Goal: Find contact information: Find contact information

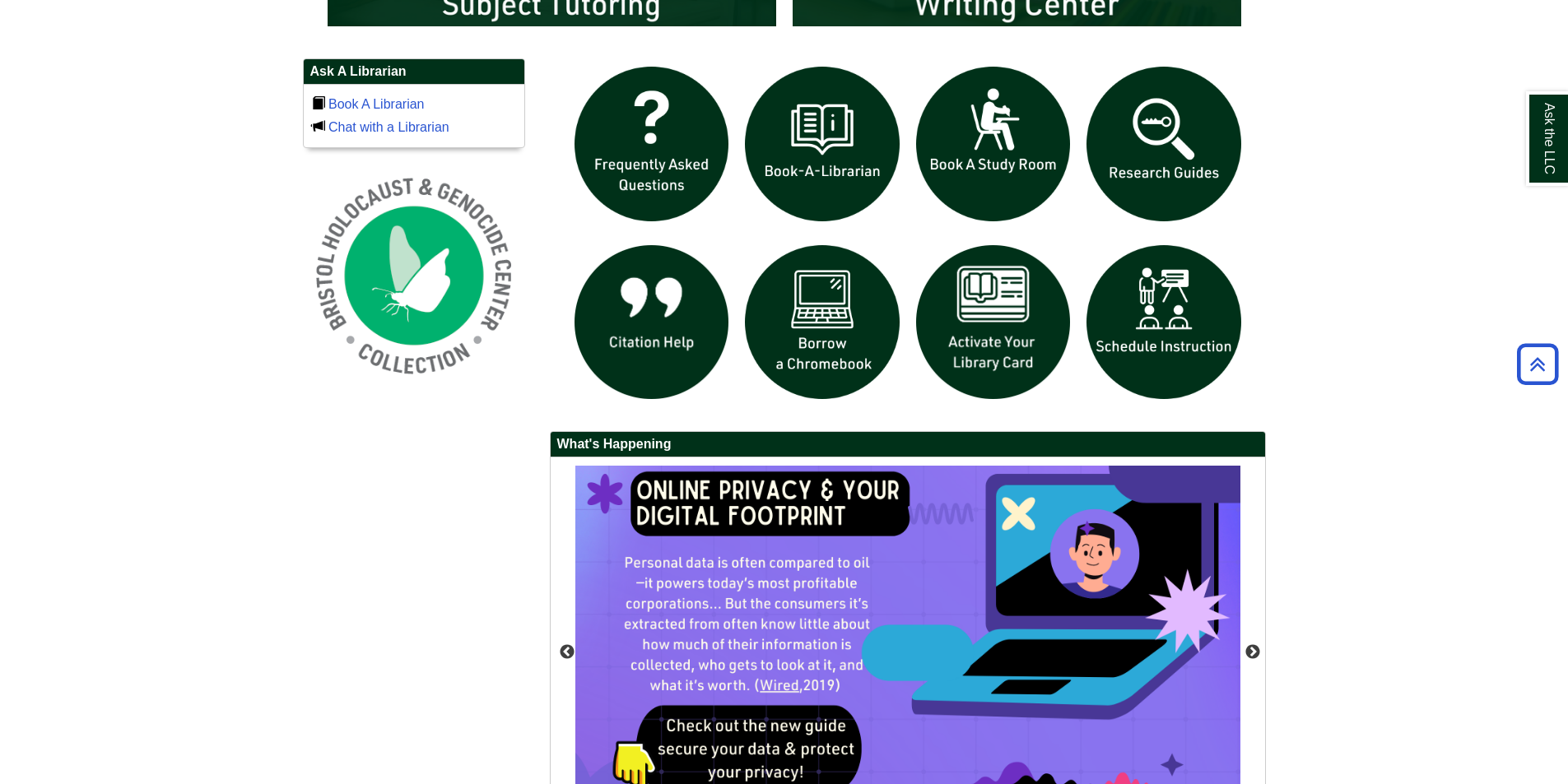
scroll to position [1152, 0]
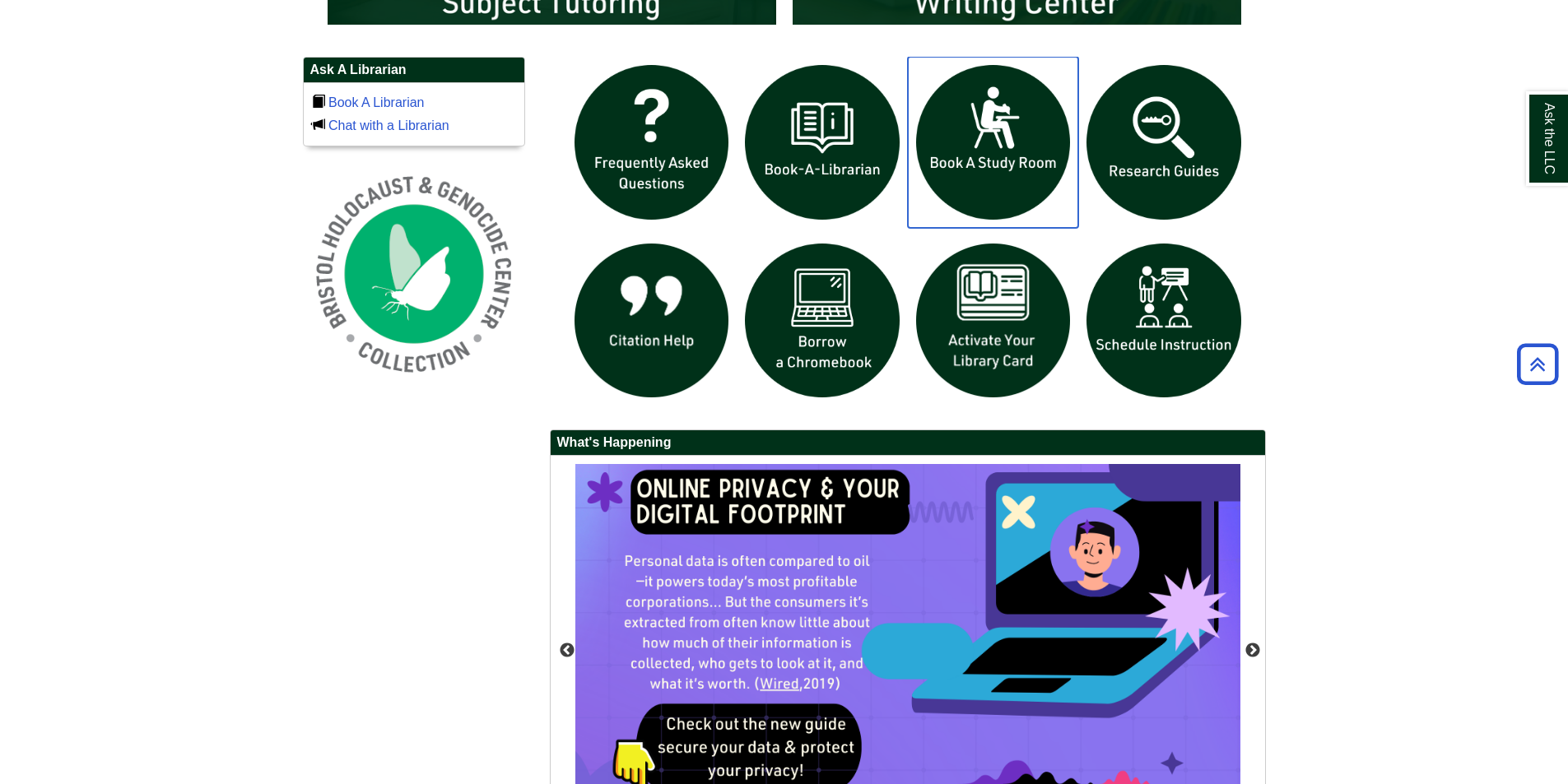
click at [1008, 125] on img "slideshow" at bounding box center [992, 142] width 171 height 171
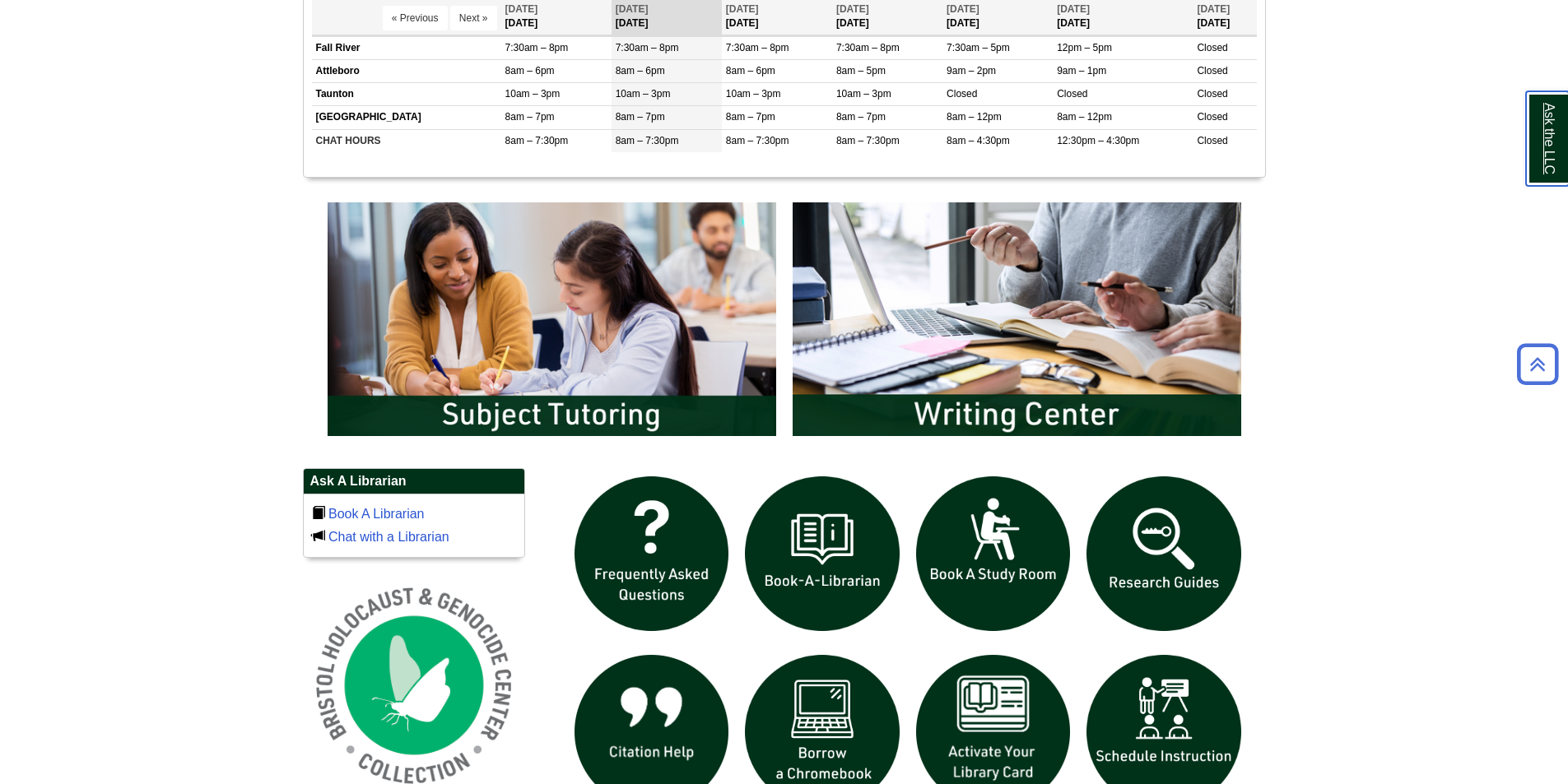
scroll to position [825, 0]
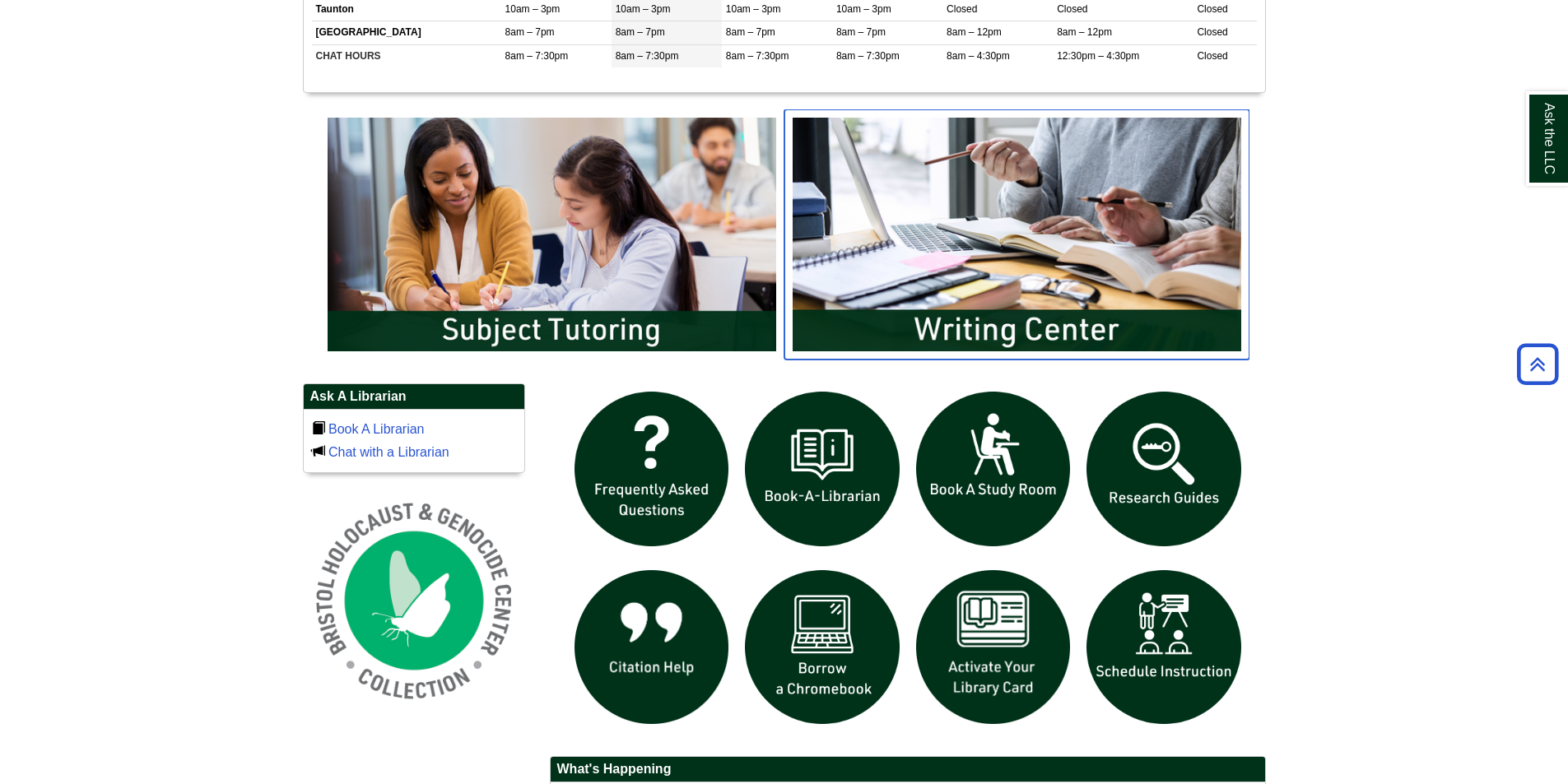
click at [967, 191] on img "slideshow" at bounding box center [1016, 234] width 465 height 250
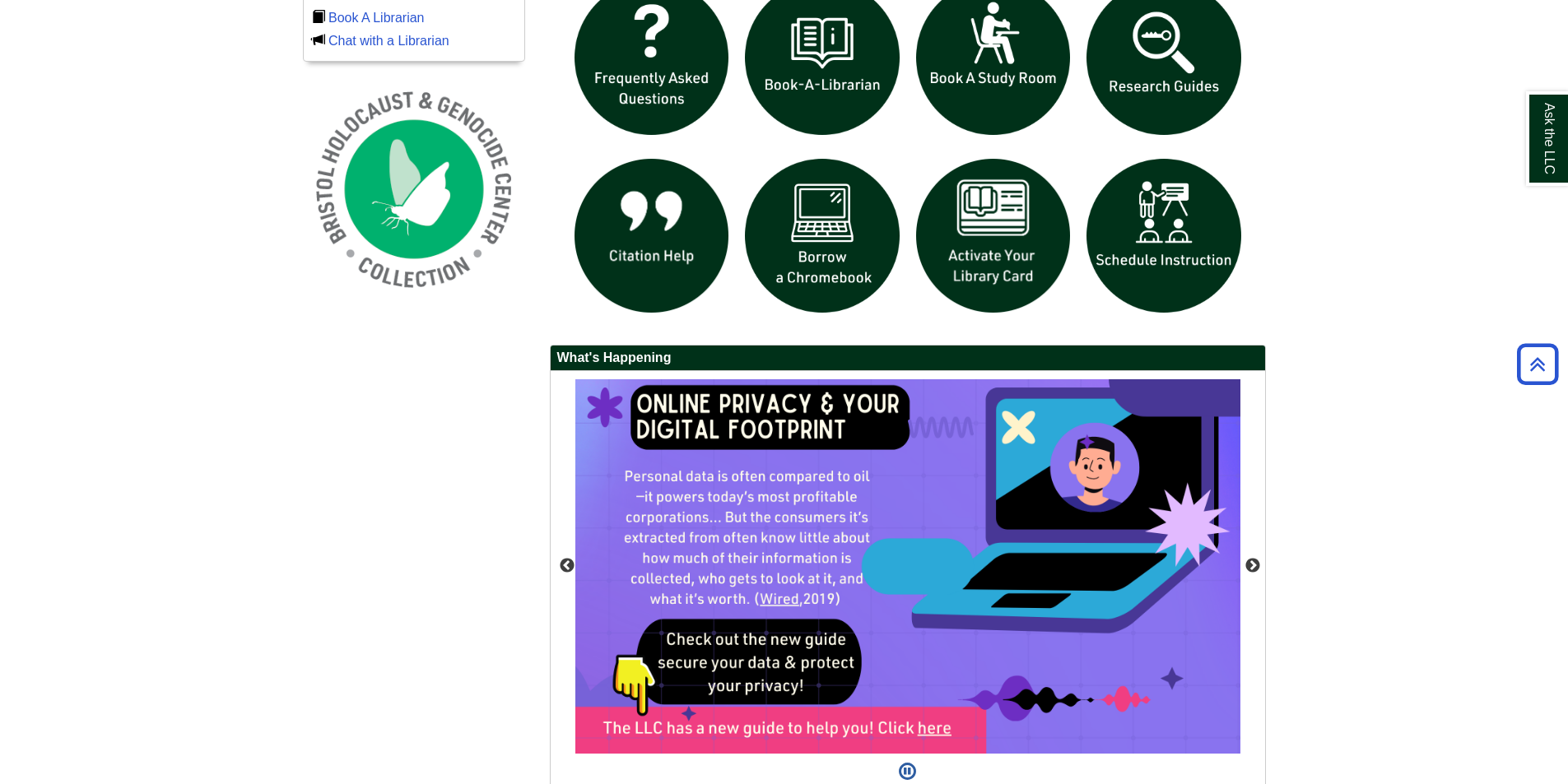
scroll to position [1319, 0]
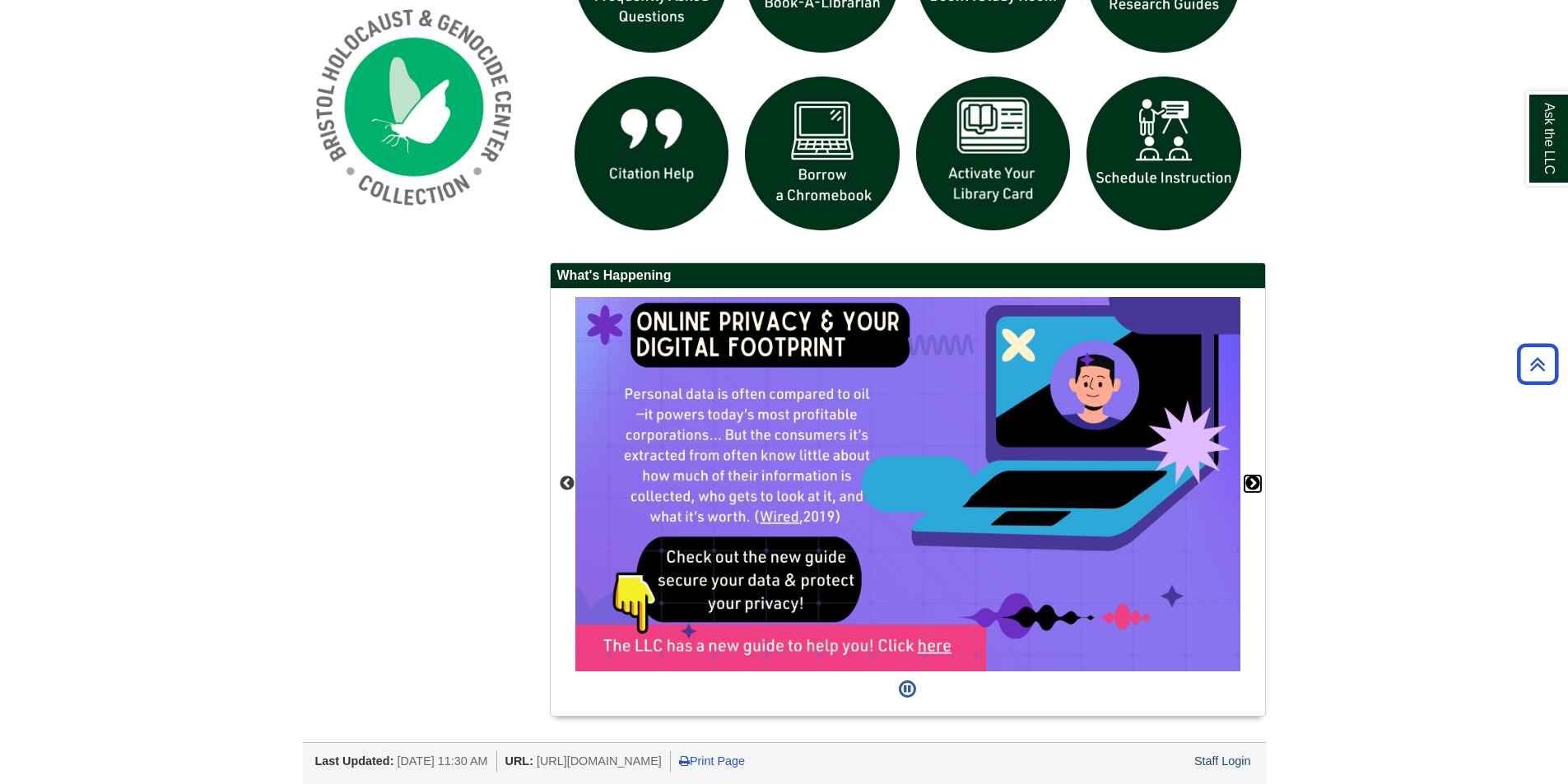
click at [1257, 485] on button "Next" at bounding box center [1252, 484] width 17 height 17
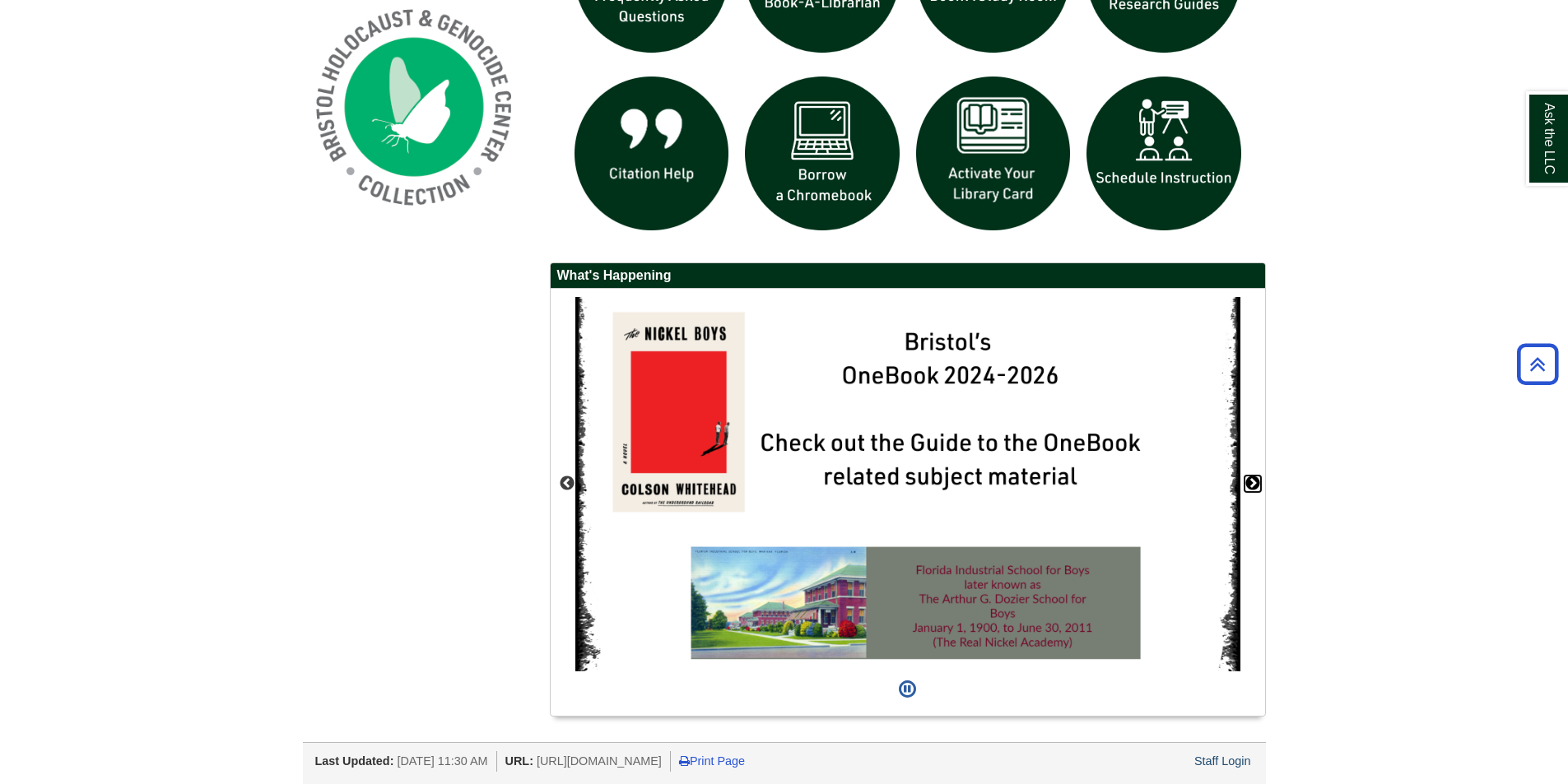
click at [1257, 485] on button "Next" at bounding box center [1252, 484] width 17 height 17
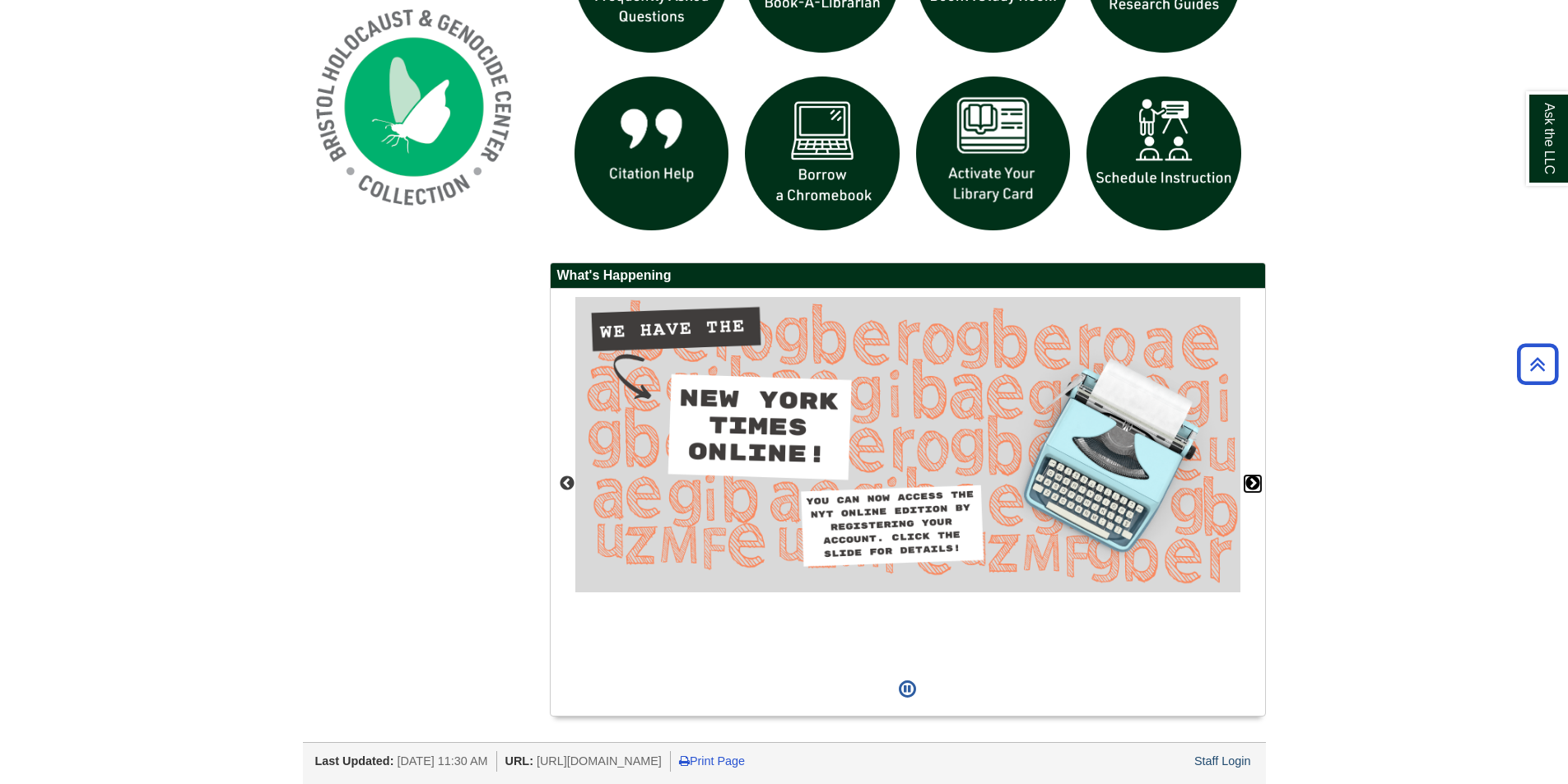
click at [1257, 485] on button "Next" at bounding box center [1252, 484] width 17 height 17
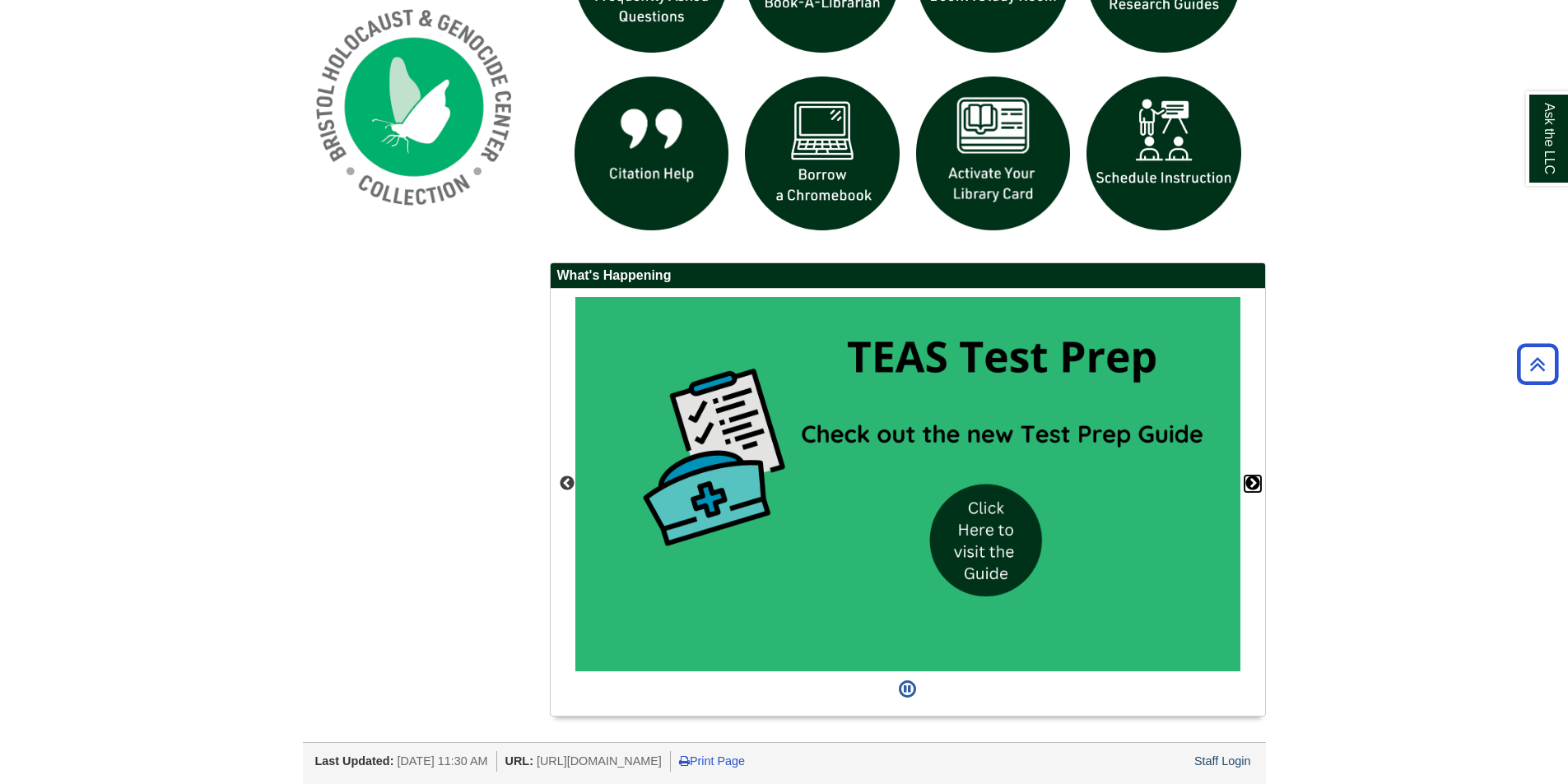
click at [1257, 485] on button "Next" at bounding box center [1252, 484] width 17 height 17
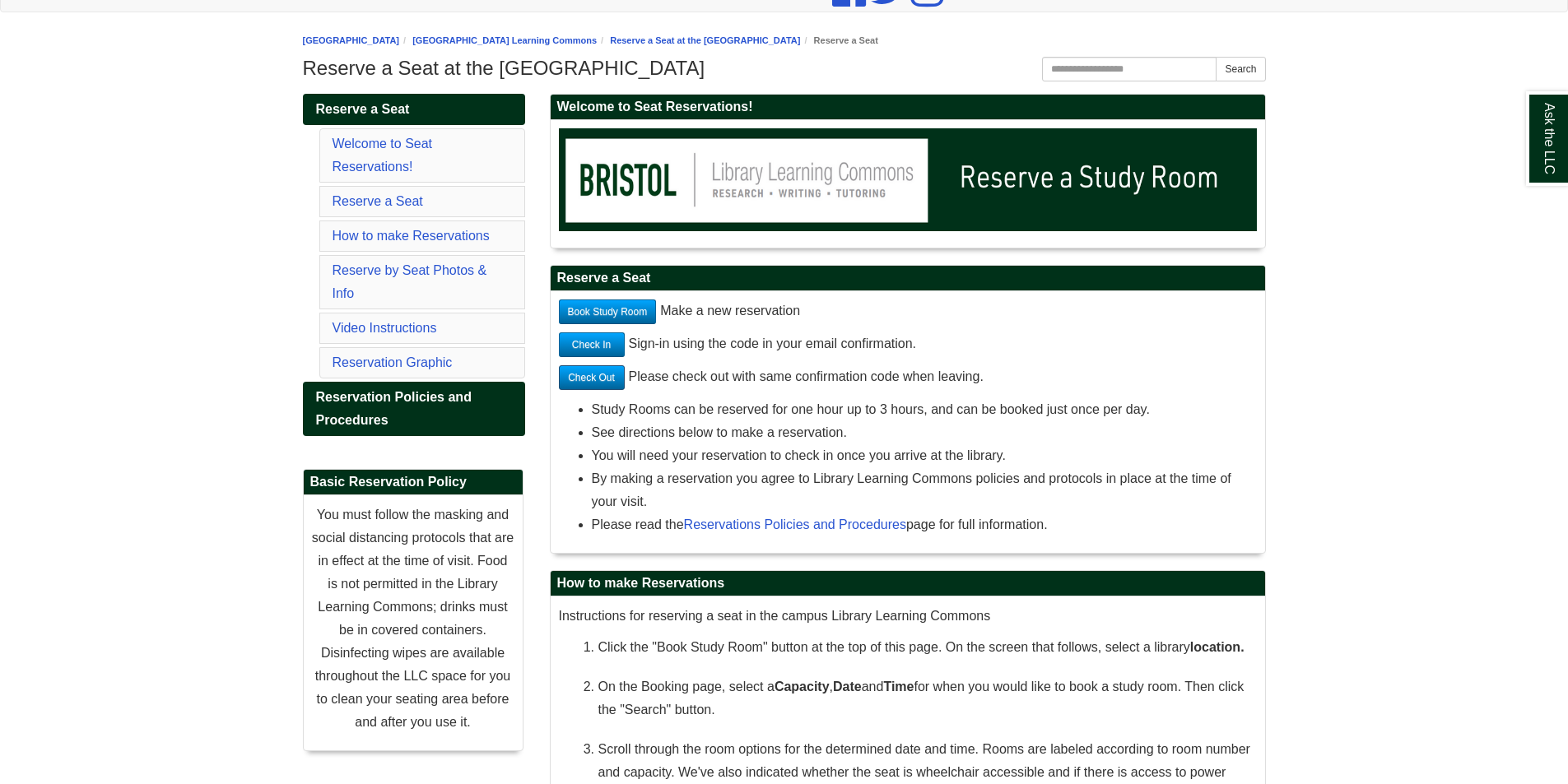
scroll to position [247, 0]
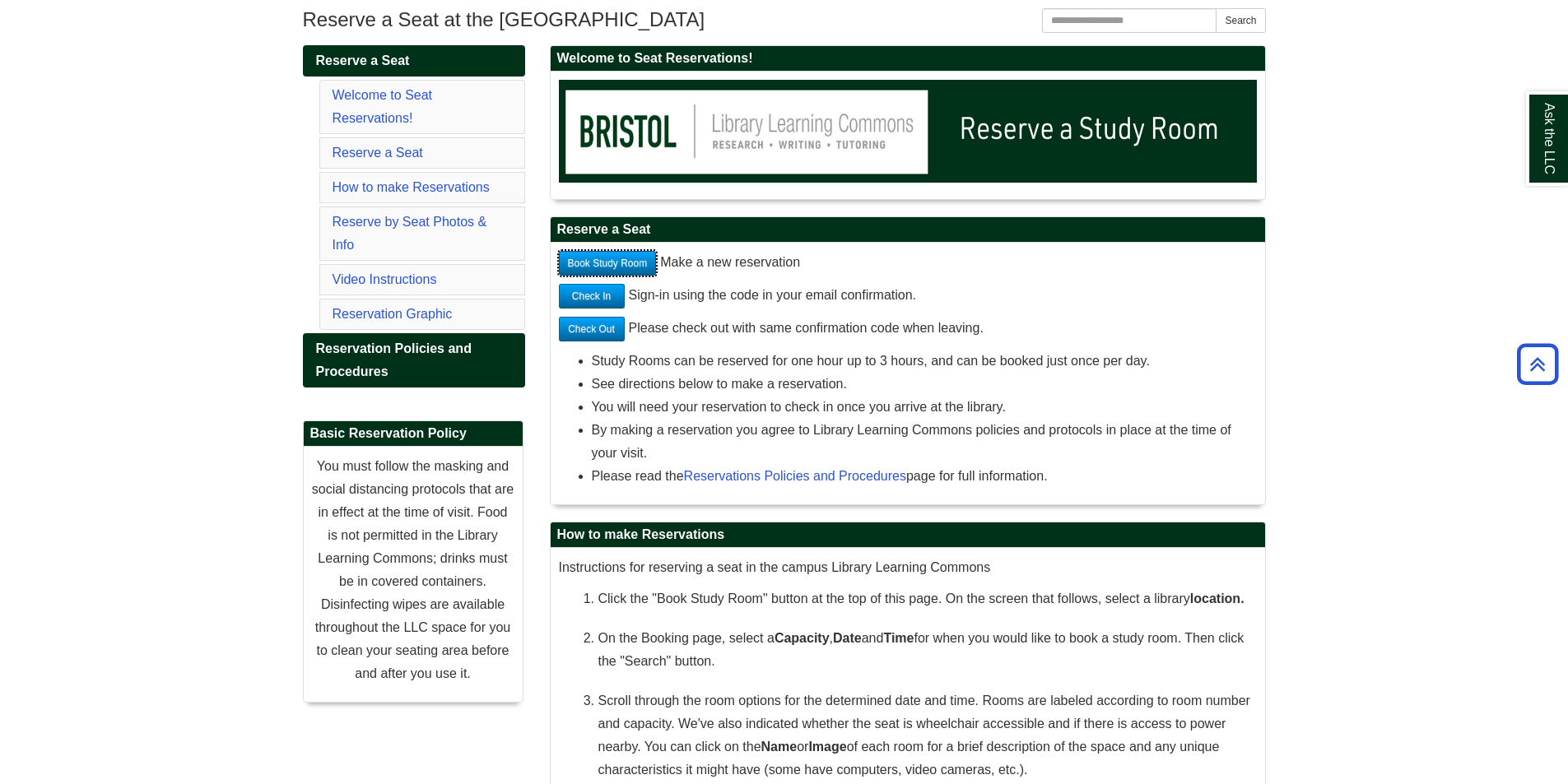
click at [625, 259] on link "Book Study Room" at bounding box center [607, 263] width 98 height 25
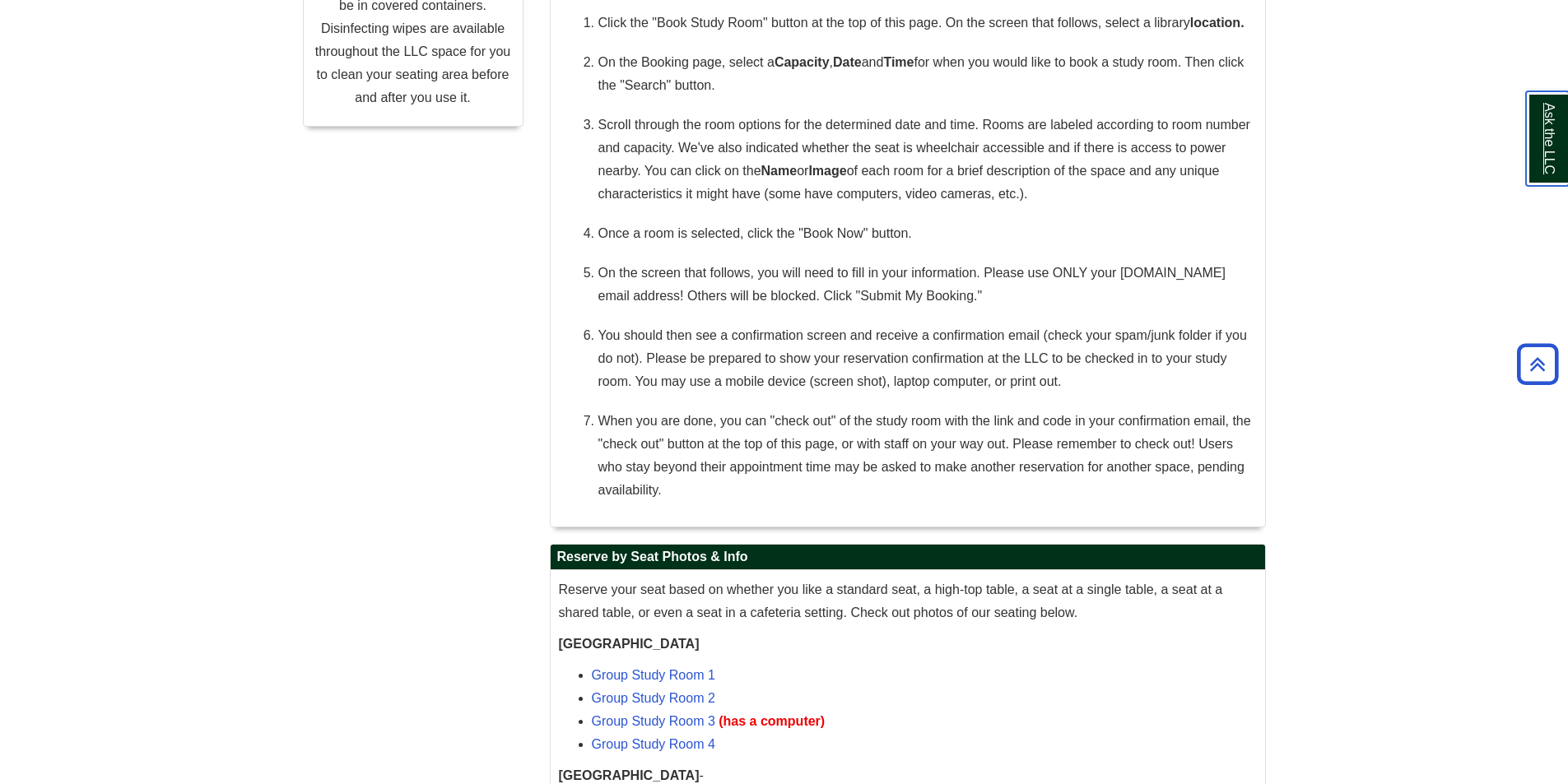
scroll to position [329, 0]
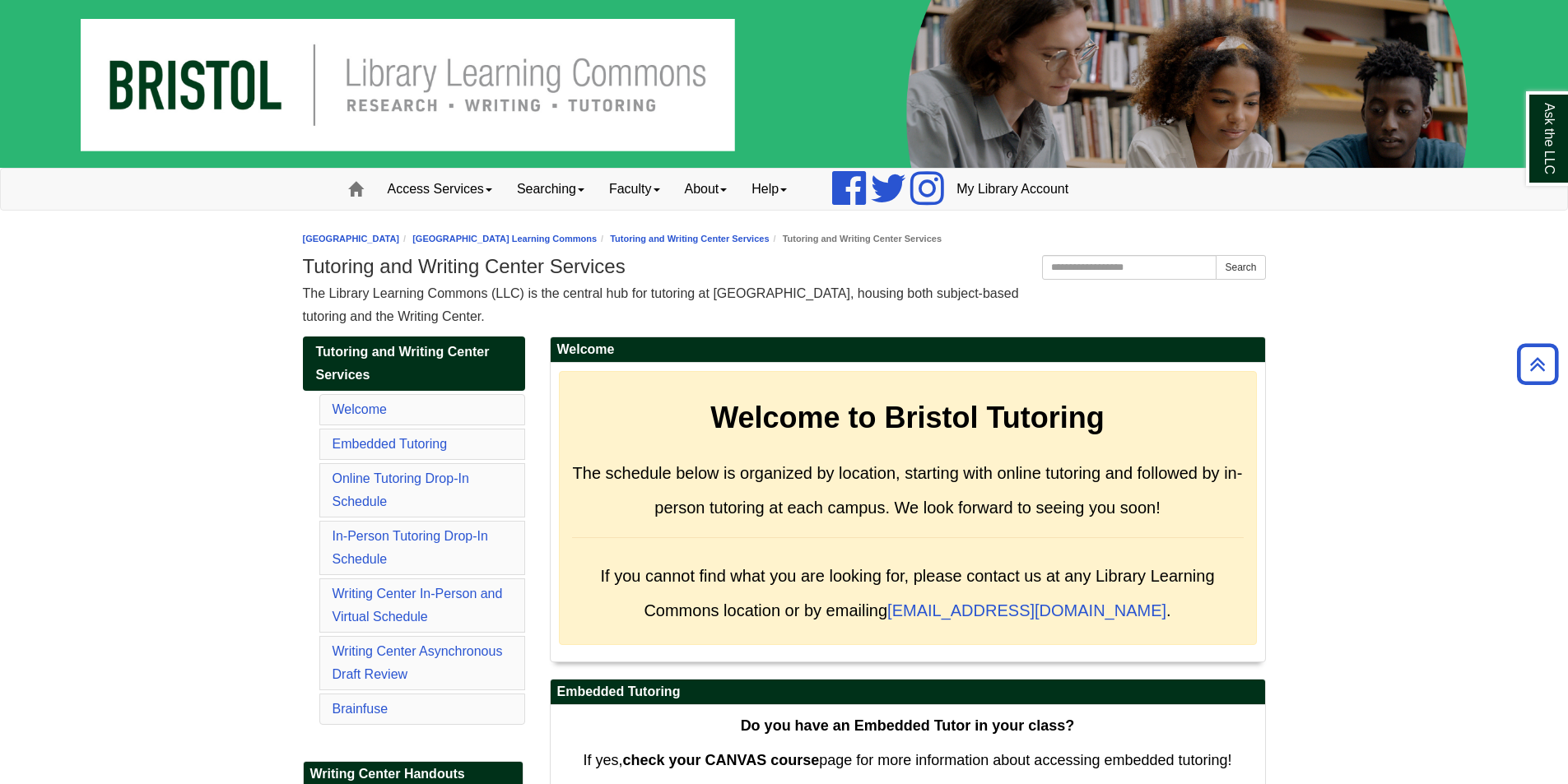
drag, startPoint x: 1579, startPoint y: 528, endPoint x: 1579, endPoint y: -72, distance: 600.0
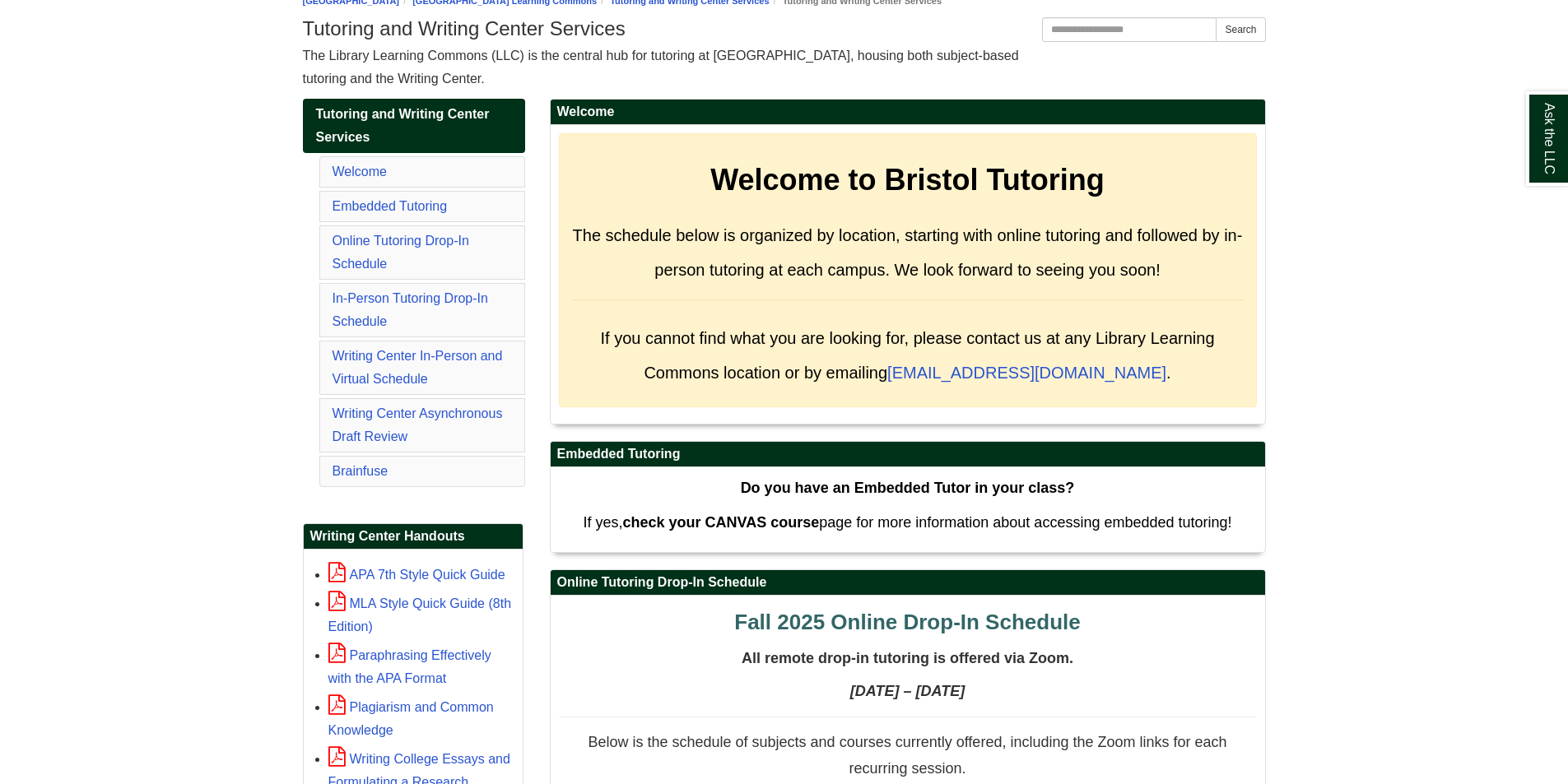
scroll to position [247, 0]
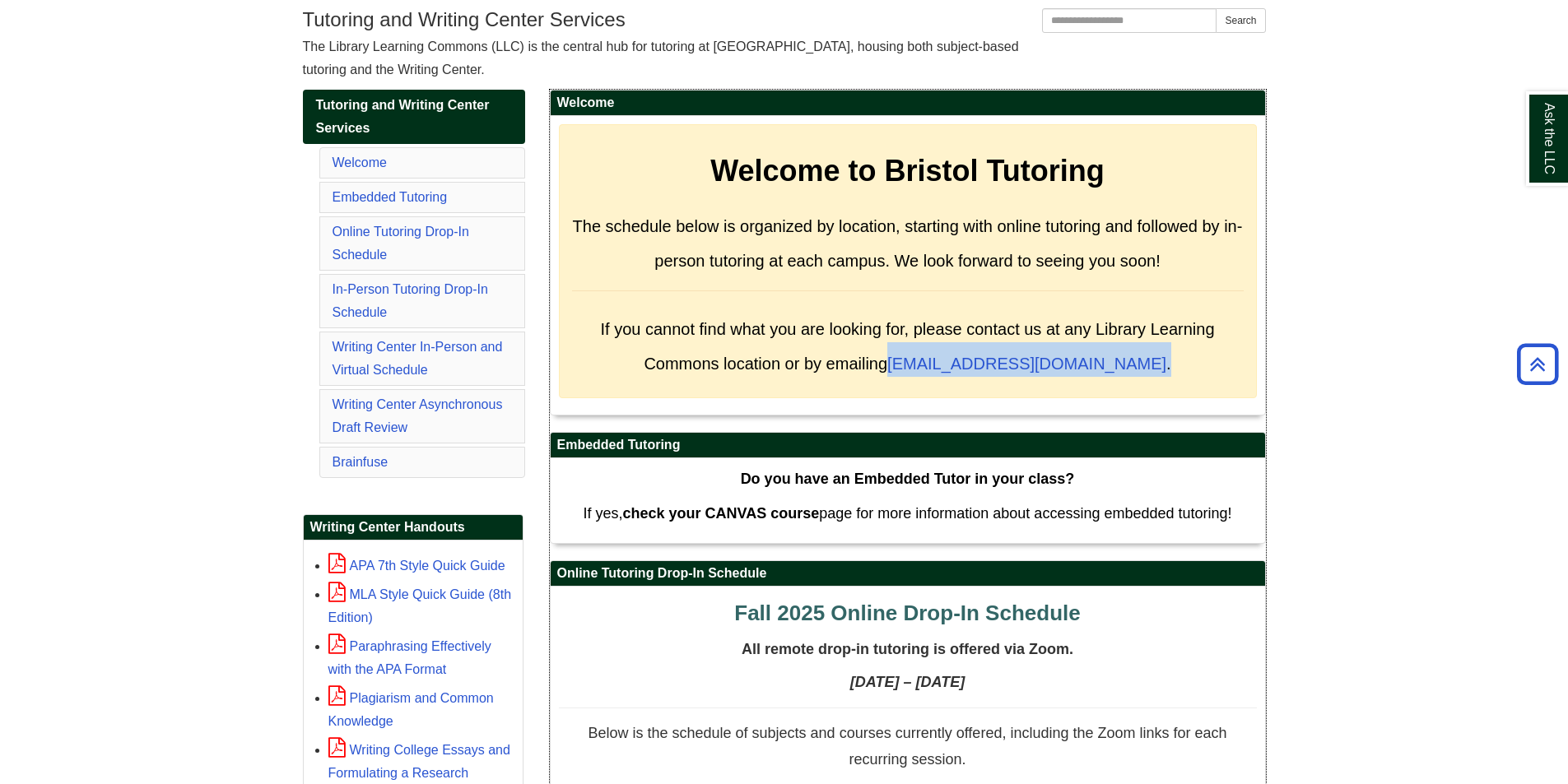
drag, startPoint x: 1134, startPoint y: 355, endPoint x: 956, endPoint y: 368, distance: 178.5
click at [944, 372] on h3 "If you cannot find what you are looking for, please contact us at any Library L…" at bounding box center [907, 343] width 671 height 69
drag, startPoint x: 957, startPoint y: 368, endPoint x: 841, endPoint y: 413, distance: 124.4
click at [841, 413] on div "Welcome to Bristol Tutoring The schedule below is organized by location, starti…" at bounding box center [907, 266] width 714 height 299
click at [939, 405] on div "Welcome to Bristol Tutoring The schedule below is organized by location, starti…" at bounding box center [907, 266] width 698 height 282
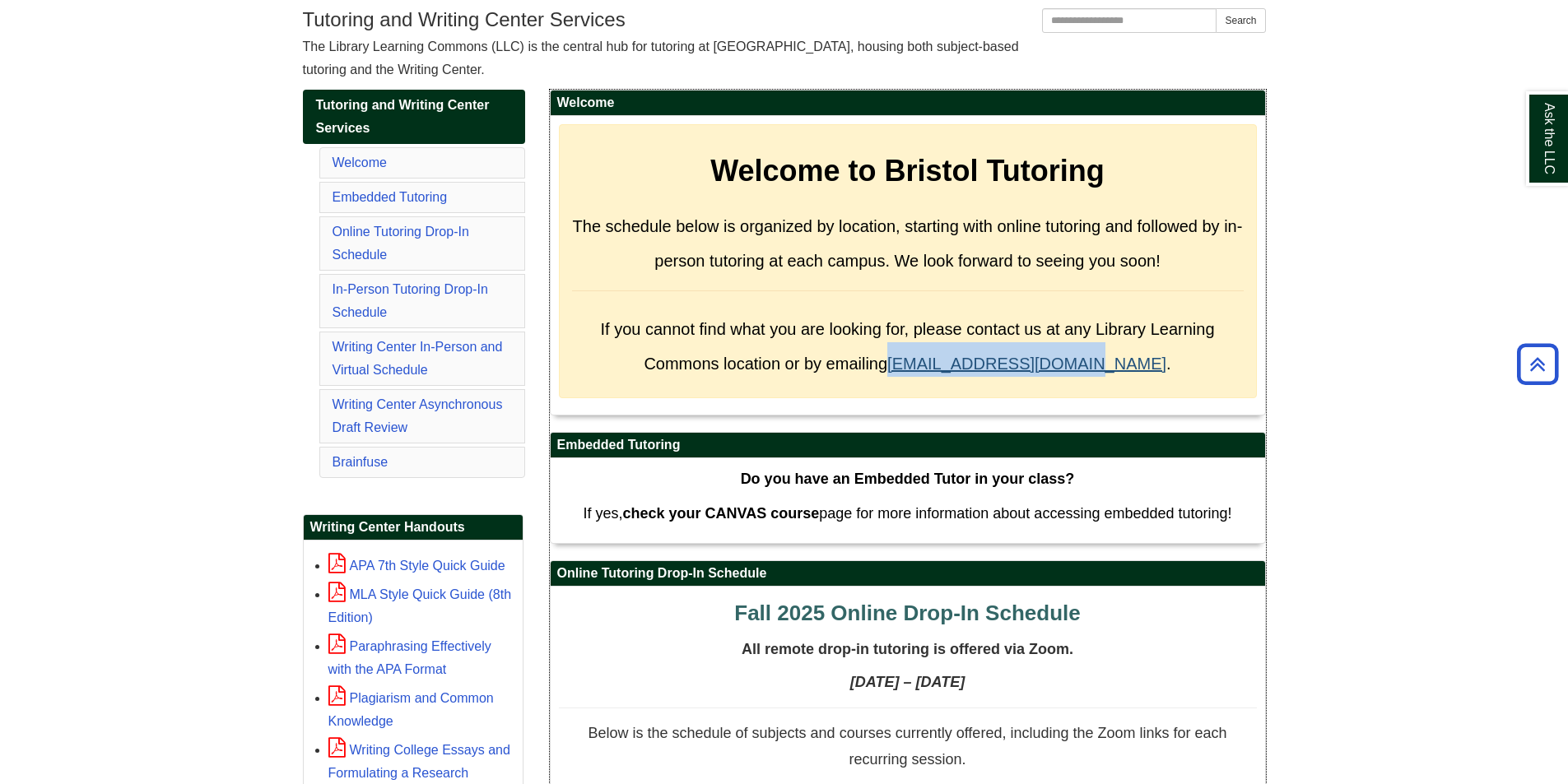
drag, startPoint x: 937, startPoint y: 369, endPoint x: 1119, endPoint y: 366, distance: 182.0
click at [1119, 366] on span "If you cannot find what you are looking for, please contact us at any Library L…" at bounding box center [907, 346] width 614 height 52
copy link "[EMAIL_ADDRESS][DOMAIN_NAME]"
